Goal: Task Accomplishment & Management: Use online tool/utility

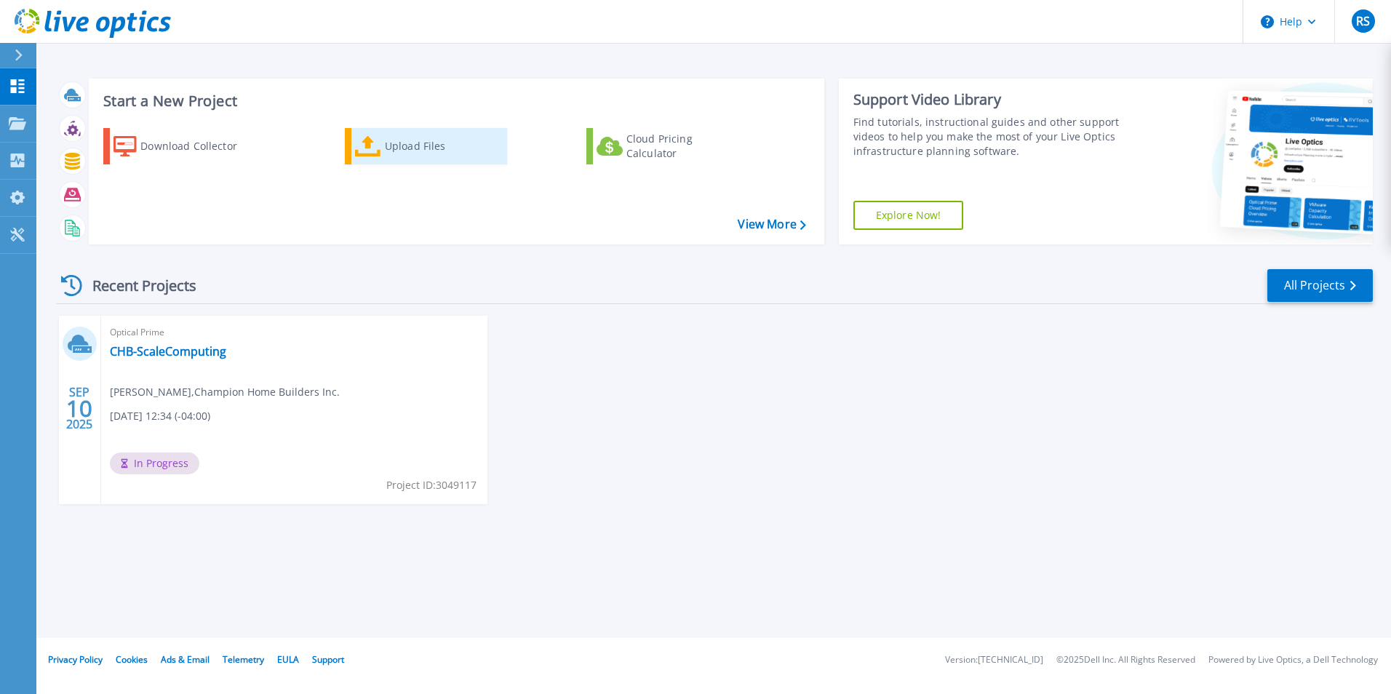
click at [413, 141] on div "Upload Files" at bounding box center [443, 146] width 116 height 29
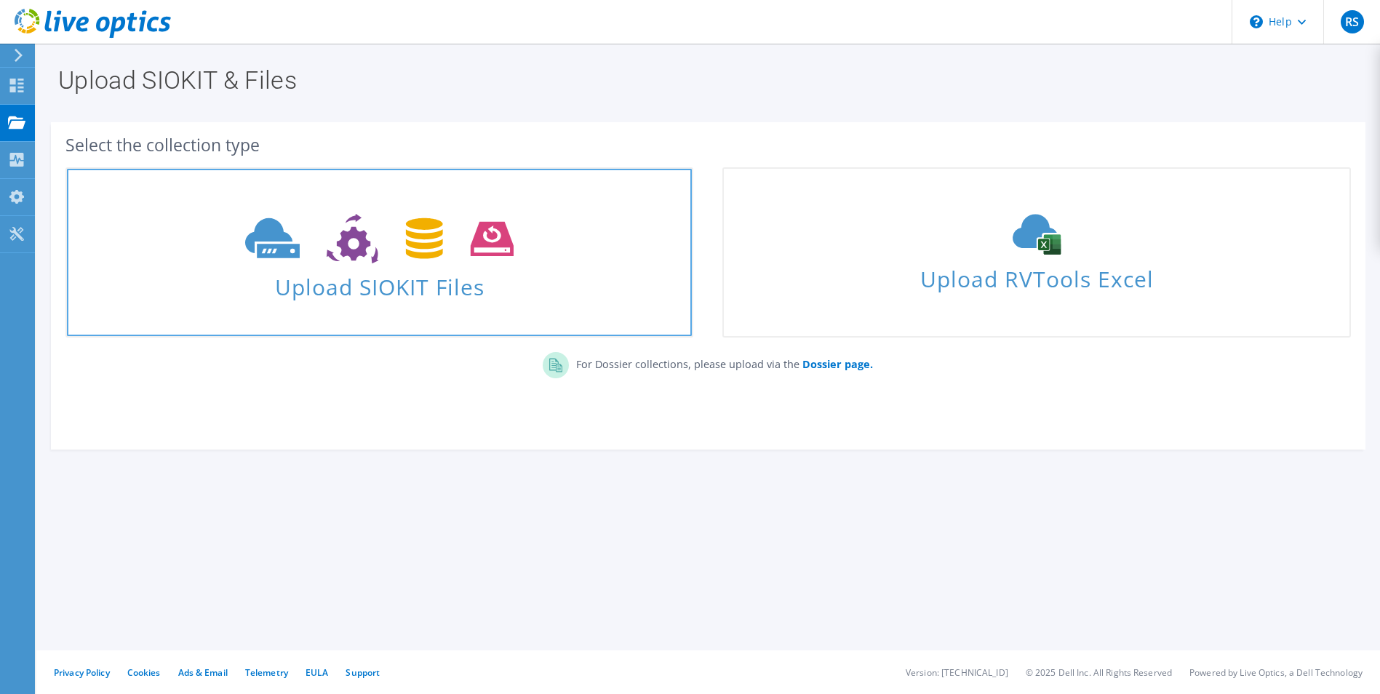
click at [270, 251] on icon at bounding box center [379, 239] width 269 height 50
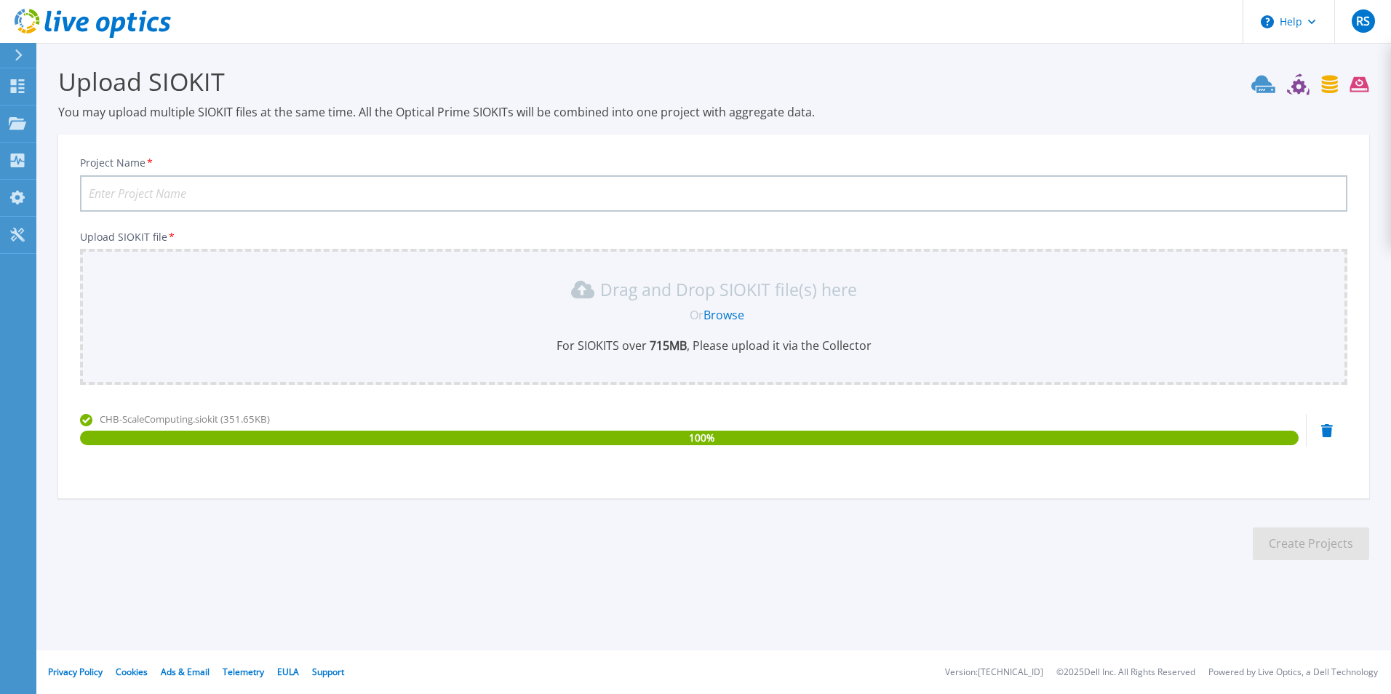
click at [126, 193] on input "Project Name *" at bounding box center [714, 193] width 1268 height 36
type input "Champion Homes"
click at [1290, 547] on button "Create Projects" at bounding box center [1311, 544] width 116 height 33
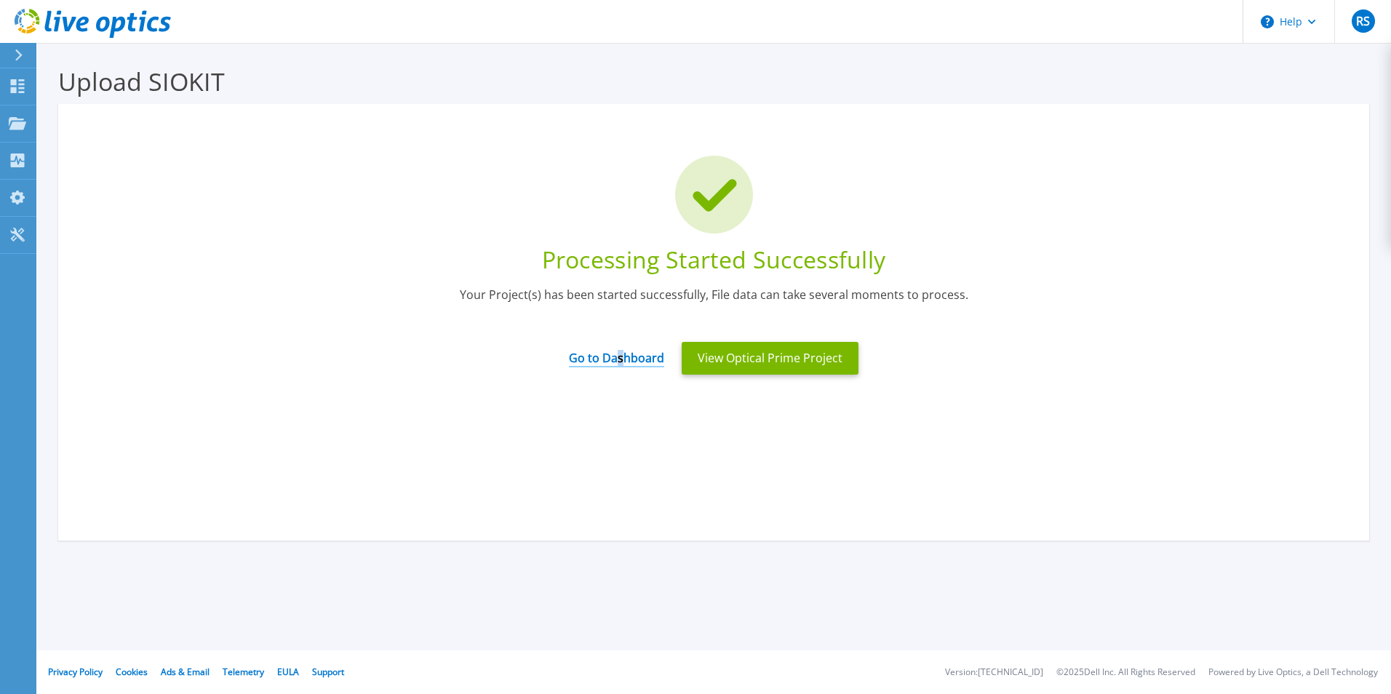
click at [621, 351] on link "Go to Dashboard" at bounding box center [616, 353] width 95 height 28
